Goal: Information Seeking & Learning: Learn about a topic

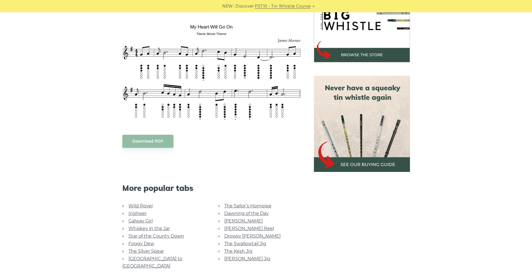
scroll to position [168, 0]
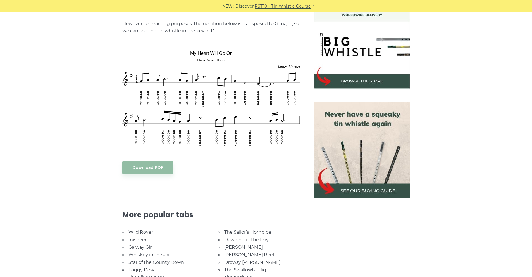
click at [363, 190] on img at bounding box center [362, 150] width 96 height 96
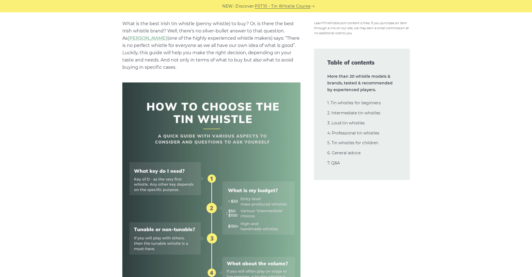
scroll to position [140, 0]
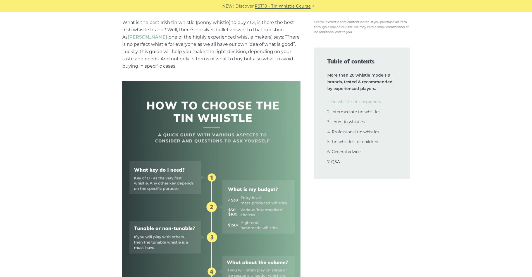
click at [370, 102] on link "1. Tin whistles for beginners" at bounding box center [354, 101] width 54 height 5
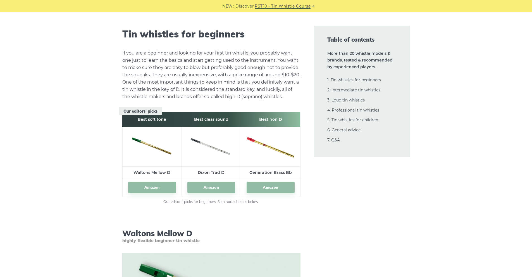
scroll to position [748, 0]
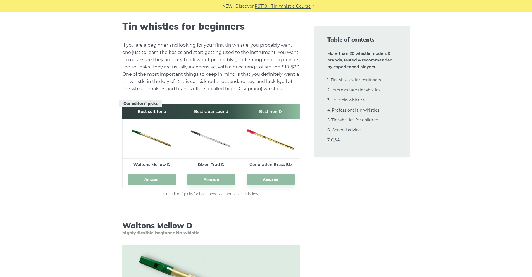
click at [148, 178] on link "Amazon" at bounding box center [152, 179] width 48 height 11
click at [211, 177] on link "Amazon" at bounding box center [211, 179] width 48 height 11
click at [274, 179] on link "Amazon" at bounding box center [271, 179] width 48 height 11
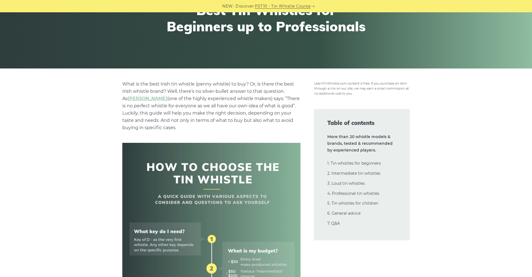
scroll to position [0, 0]
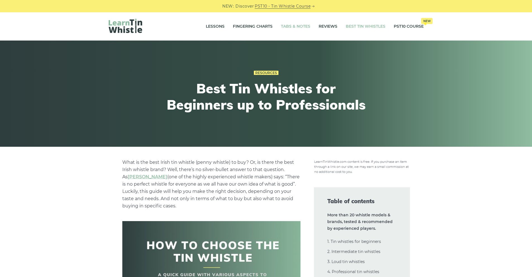
click at [296, 27] on link "Tabs & Notes" at bounding box center [295, 27] width 29 height 14
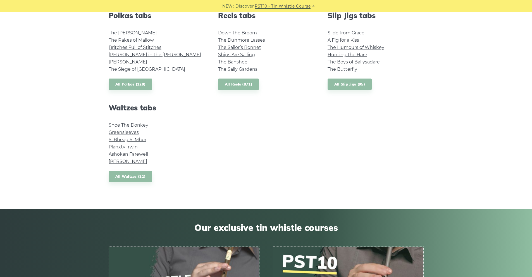
scroll to position [419, 0]
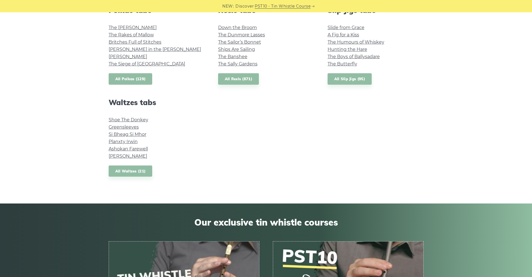
click at [126, 78] on link "All Polkas (129)" at bounding box center [131, 78] width 44 height 11
click at [134, 170] on link "All Waltzes (21)" at bounding box center [131, 170] width 44 height 11
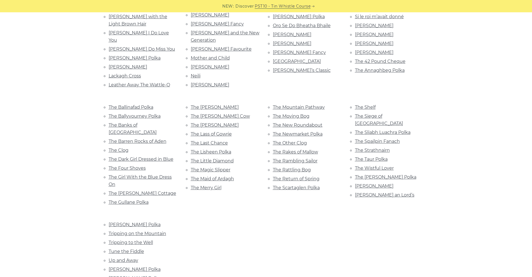
scroll to position [307, 0]
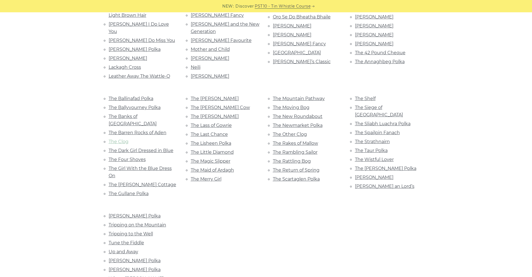
click at [122, 139] on link "The Clog" at bounding box center [119, 141] width 20 height 5
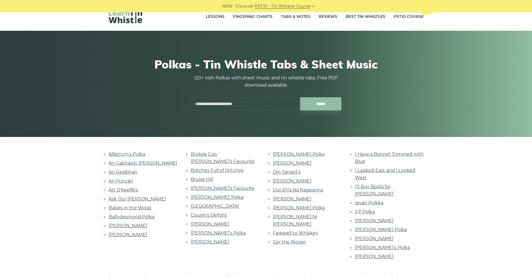
scroll to position [0, 0]
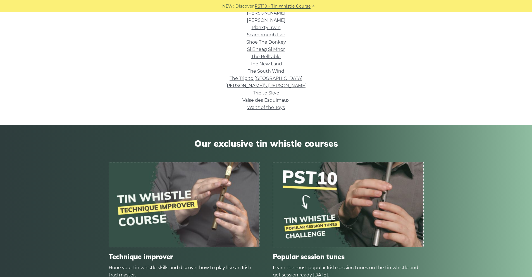
scroll to position [140, 0]
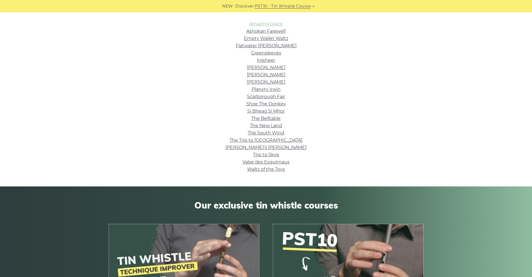
click at [275, 25] on link "Amazing Grace" at bounding box center [266, 23] width 34 height 5
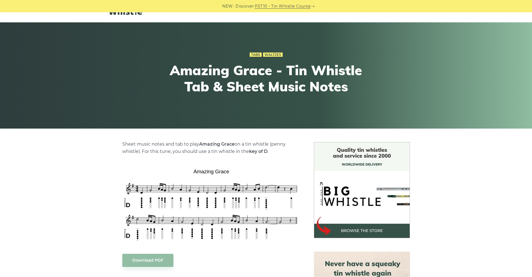
scroll to position [28, 0]
